Goal: Task Accomplishment & Management: Use online tool/utility

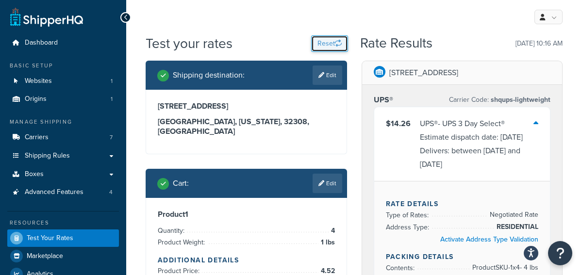
click at [329, 43] on button "Reset" at bounding box center [329, 43] width 37 height 16
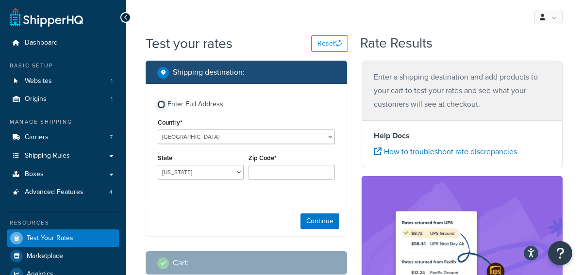
click at [161, 107] on input "Enter Full Address" at bounding box center [161, 104] width 7 height 7
checkbox input "true"
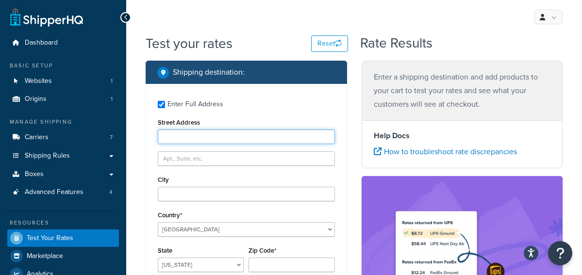
click at [222, 137] on input "Street Address" at bounding box center [246, 136] width 177 height 15
paste input "5801 DEAUVILLE APT 826"
drag, startPoint x: 207, startPoint y: 137, endPoint x: 233, endPoint y: 139, distance: 26.3
click at [233, 139] on input "5801 DEAUVILLE APT 826" at bounding box center [246, 136] width 177 height 15
type input "5801 DEAUVILLE"
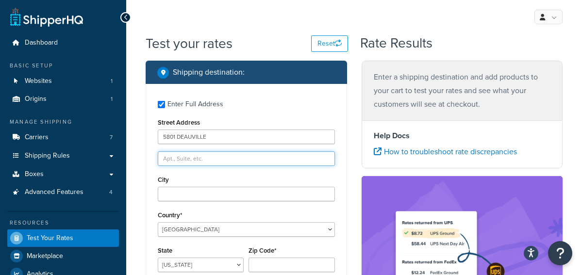
click at [195, 162] on input "text" at bounding box center [246, 158] width 177 height 15
paste input "APT 826"
type input "APT 826"
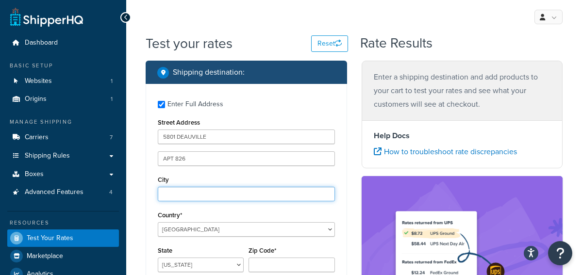
click at [177, 190] on input "City" at bounding box center [246, 194] width 177 height 15
paste input "MIDLAND"
type input "MIDLAND"
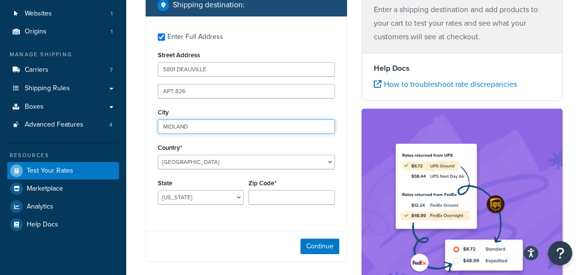
scroll to position [116, 0]
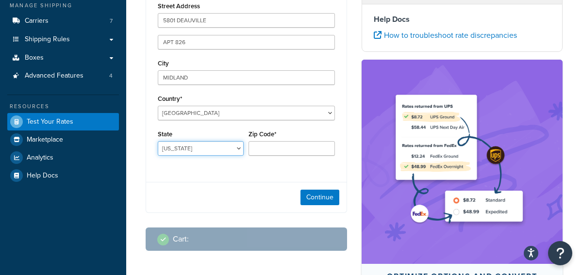
select select "[GEOGRAPHIC_DATA]"
click at [158, 141] on select "[US_STATE] [US_STATE] [US_STATE] [US_STATE] [US_STATE] Armed Forces Americas Ar…" at bounding box center [201, 148] width 86 height 15
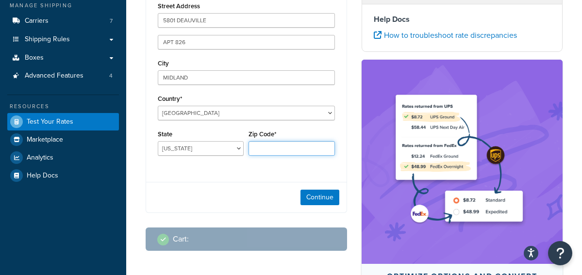
click at [264, 149] on input "Zip Code*" at bounding box center [291, 148] width 86 height 15
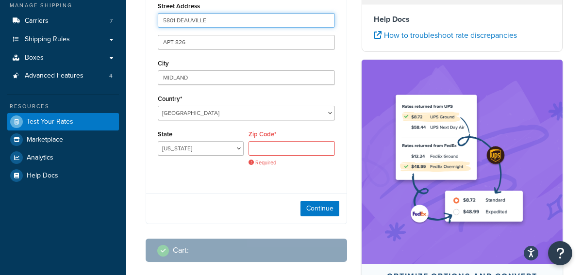
click at [216, 22] on input "5801 DEAUVILLE" at bounding box center [246, 20] width 177 height 15
paste input "Boulevard"
type input "[STREET_ADDRESS]"
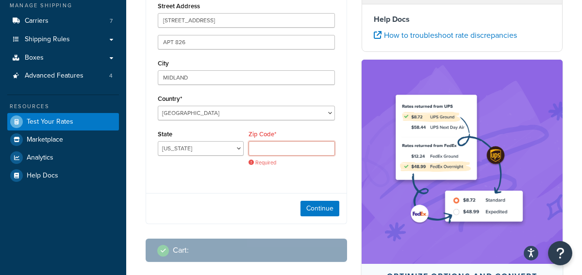
click at [272, 146] on input "Zip Code*" at bounding box center [291, 148] width 86 height 15
paste input "79706"
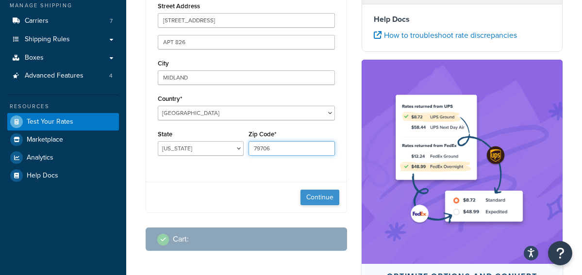
type input "79706"
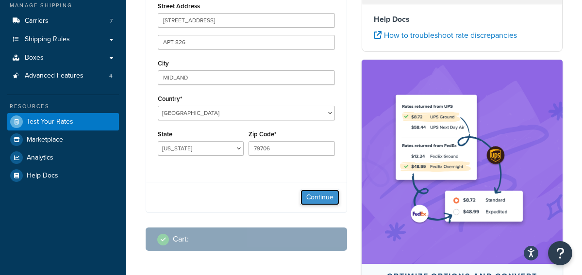
click at [320, 196] on button "Continue" at bounding box center [319, 198] width 39 height 16
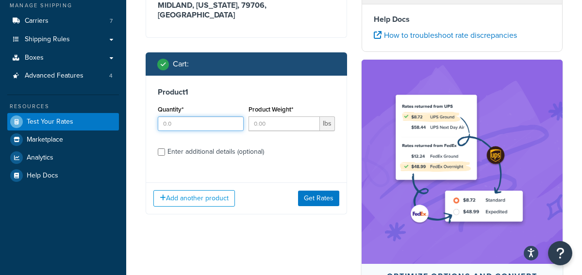
click at [177, 116] on input "Quantity*" at bounding box center [201, 123] width 86 height 15
type input "1"
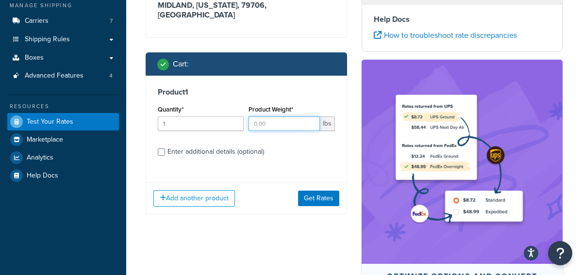
click at [275, 116] on input "Product Weight*" at bounding box center [283, 123] width 71 height 15
type input "6"
click at [162, 148] on input "Enter additional details (optional)" at bounding box center [161, 151] width 7 height 7
checkbox input "true"
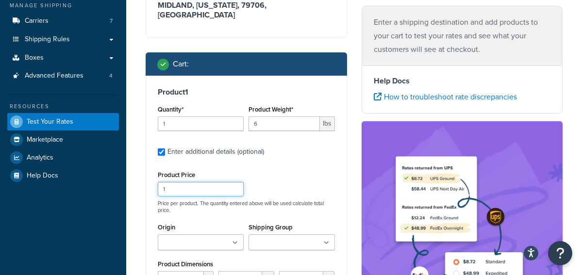
click at [188, 182] on input "1" at bounding box center [201, 189] width 86 height 15
type input "95"
click at [206, 238] on input "Origin" at bounding box center [204, 243] width 86 height 11
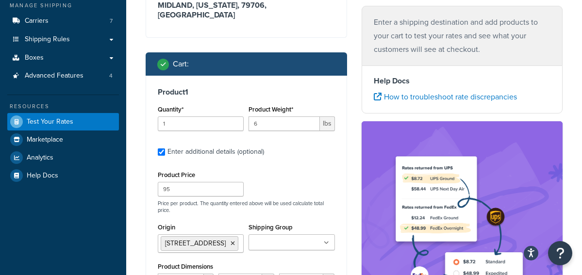
click at [278, 238] on input "Shipping Group" at bounding box center [294, 243] width 86 height 11
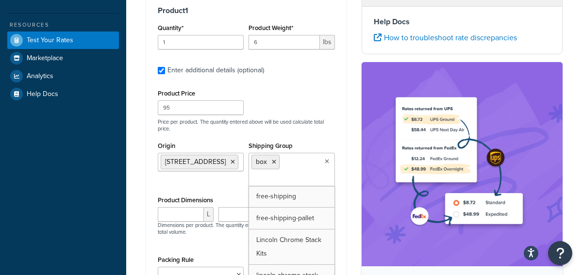
scroll to position [230, 0]
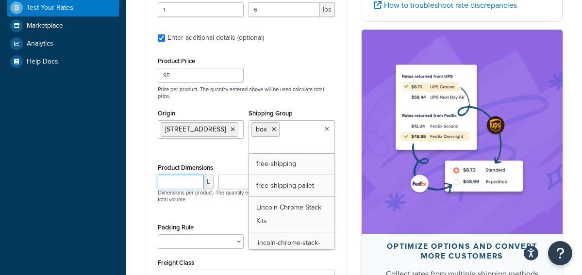
click at [181, 177] on input "number" at bounding box center [181, 182] width 46 height 15
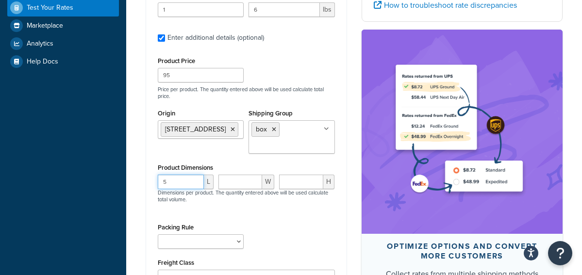
type input "5"
click at [233, 175] on input "number" at bounding box center [240, 182] width 44 height 15
type input "11"
click at [298, 181] on input "number" at bounding box center [301, 182] width 45 height 15
type input "39"
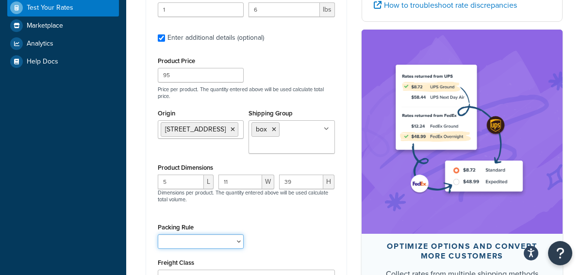
click at [203, 236] on select "Pack Separately Ship ALL Use Fedex One Rate Boxes" at bounding box center [201, 241] width 86 height 15
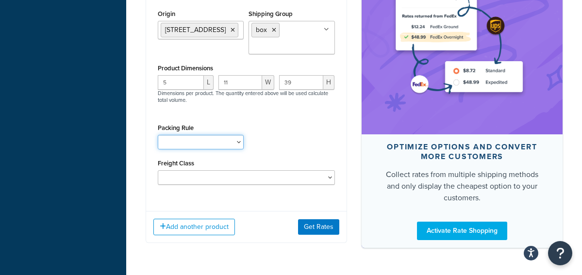
scroll to position [336, 0]
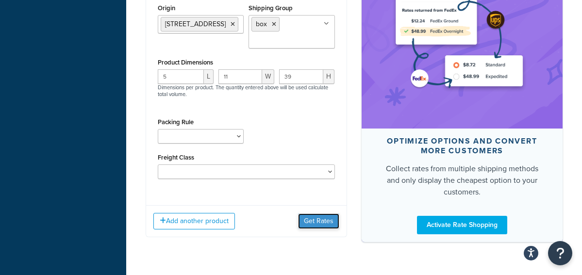
click at [321, 213] on button "Get Rates" at bounding box center [318, 221] width 41 height 16
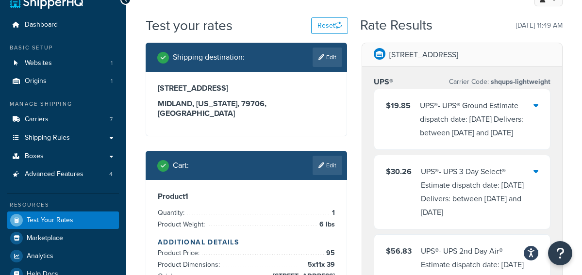
scroll to position [0, 0]
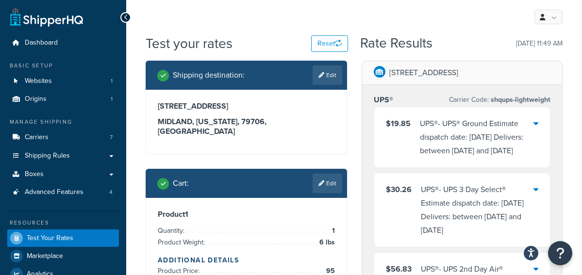
click at [530, 126] on div "UPS® - UPS® Ground Estimate dispatch date: [DATE] Delivers: between [DATE] and …" at bounding box center [477, 137] width 114 height 41
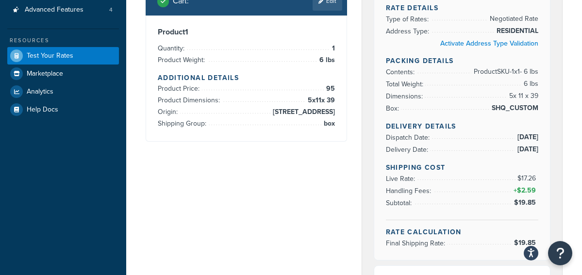
scroll to position [181, 0]
